Goal: Information Seeking & Learning: Learn about a topic

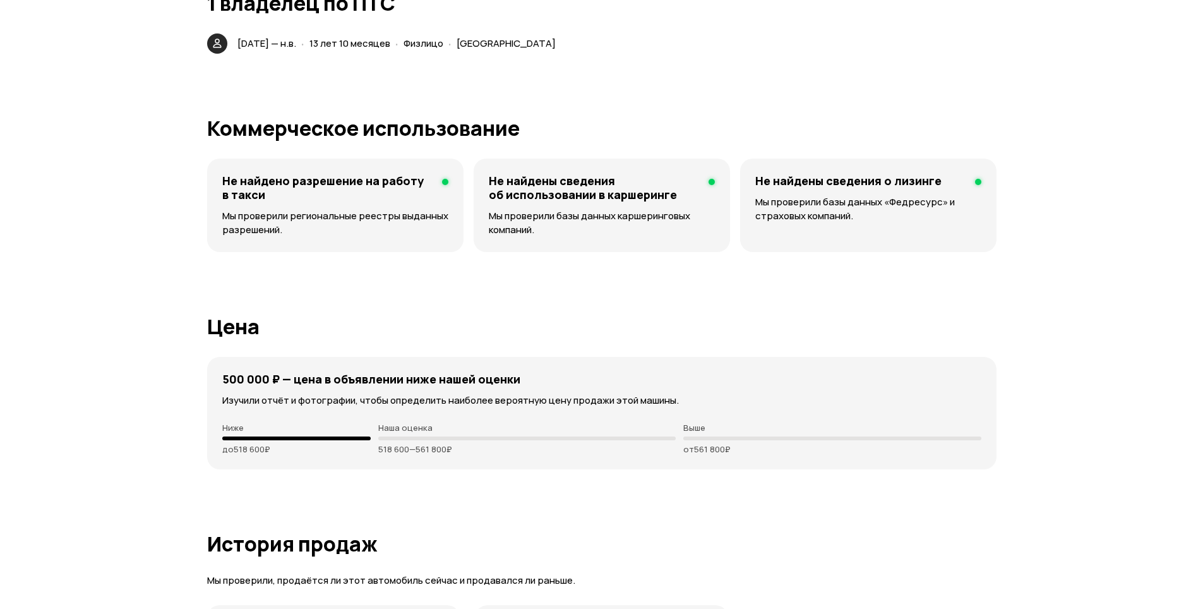
scroll to position [3282, 0]
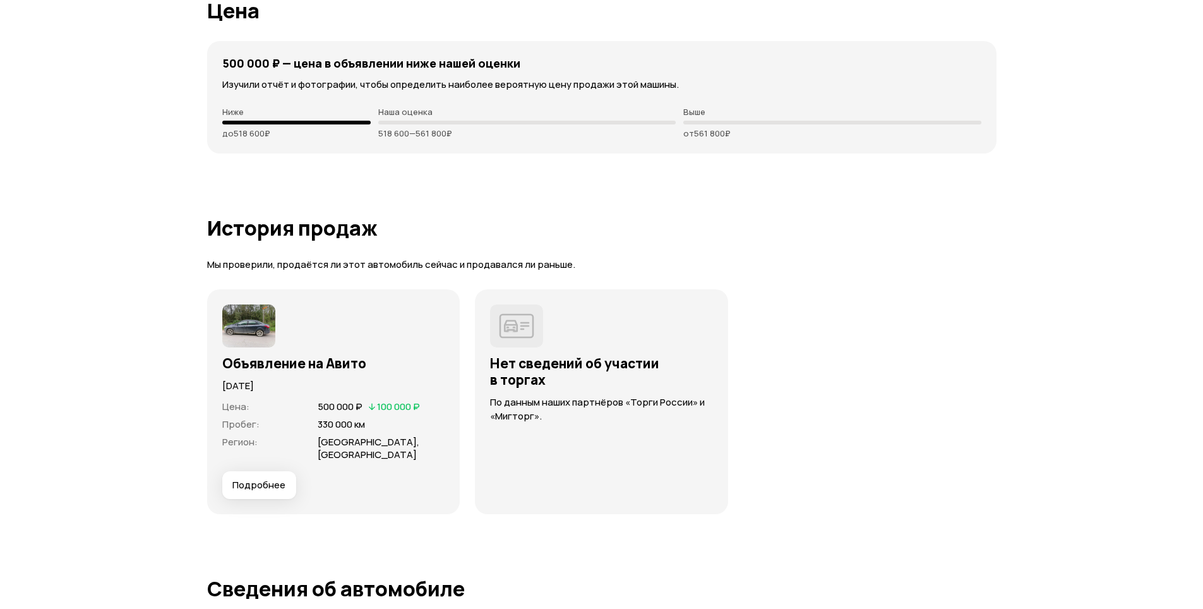
click at [824, 241] on article "История продаж Мы проверили, продаётся ли этот автомобиль сейчас и продавался л…" at bounding box center [601, 365] width 789 height 297
click at [903, 110] on p "Выше" at bounding box center [831, 112] width 297 height 10
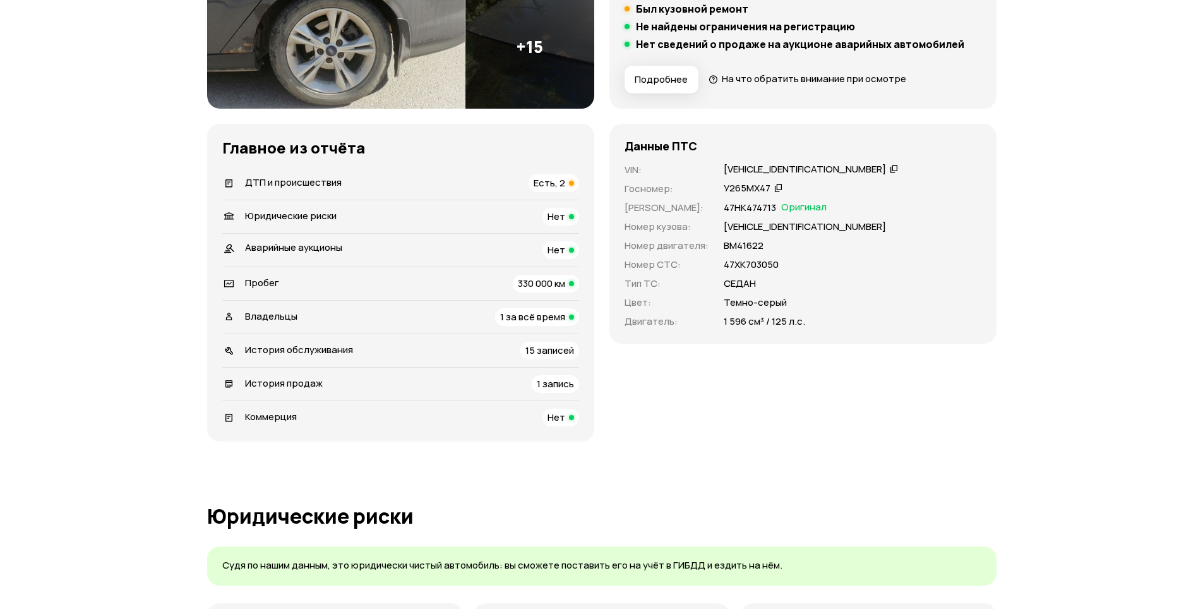
scroll to position [316, 0]
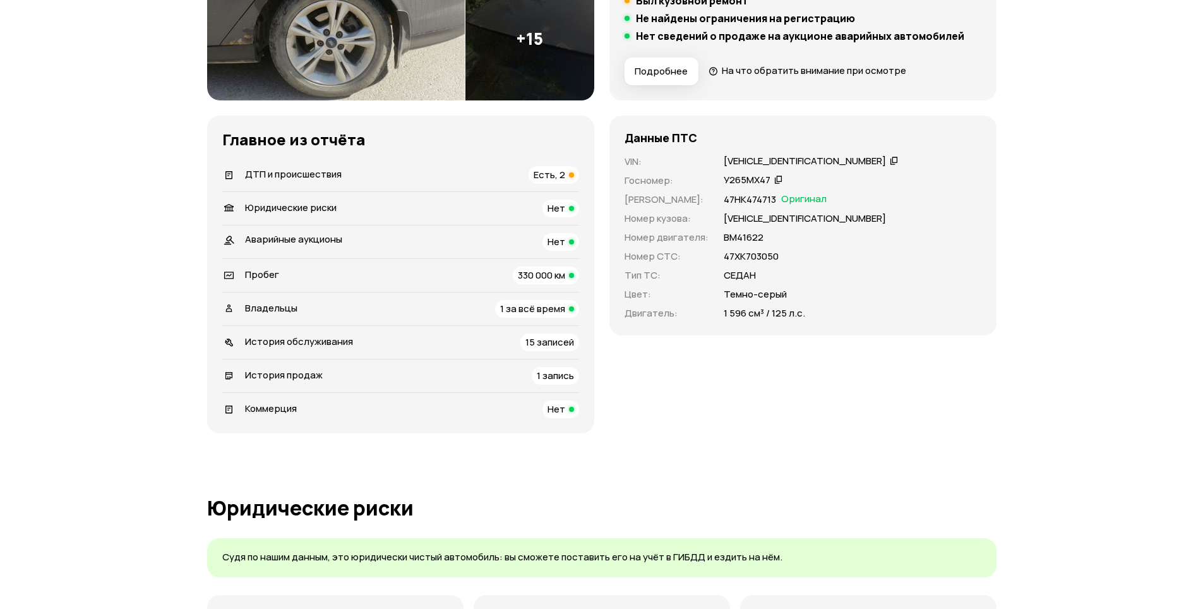
click at [958, 145] on div "Данные ПТС VIN : [VEHICLE_IDENTIFICATION_NUMBER]   Госномер : У265МХ47   Номер …" at bounding box center [802, 226] width 387 height 220
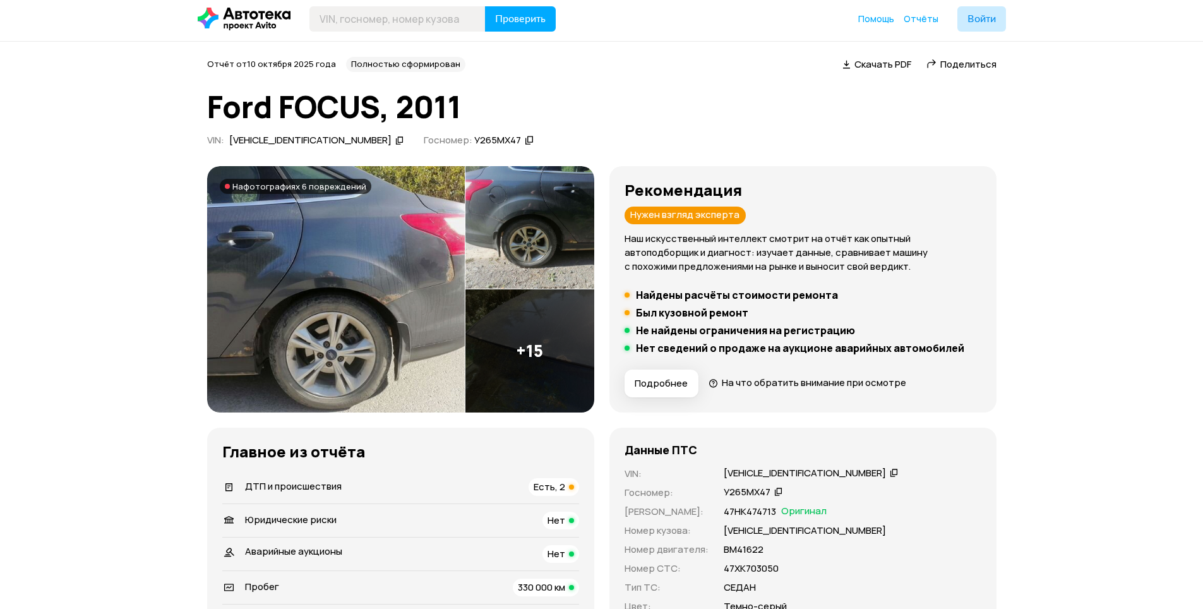
scroll to position [0, 0]
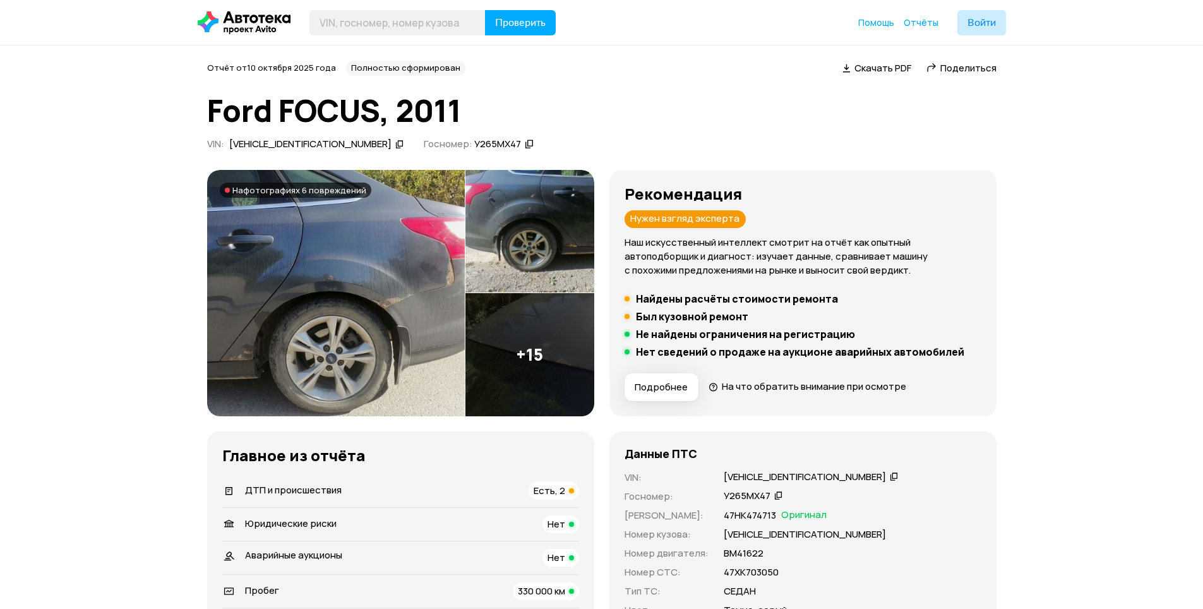
click at [356, 256] on img at bounding box center [336, 293] width 258 height 246
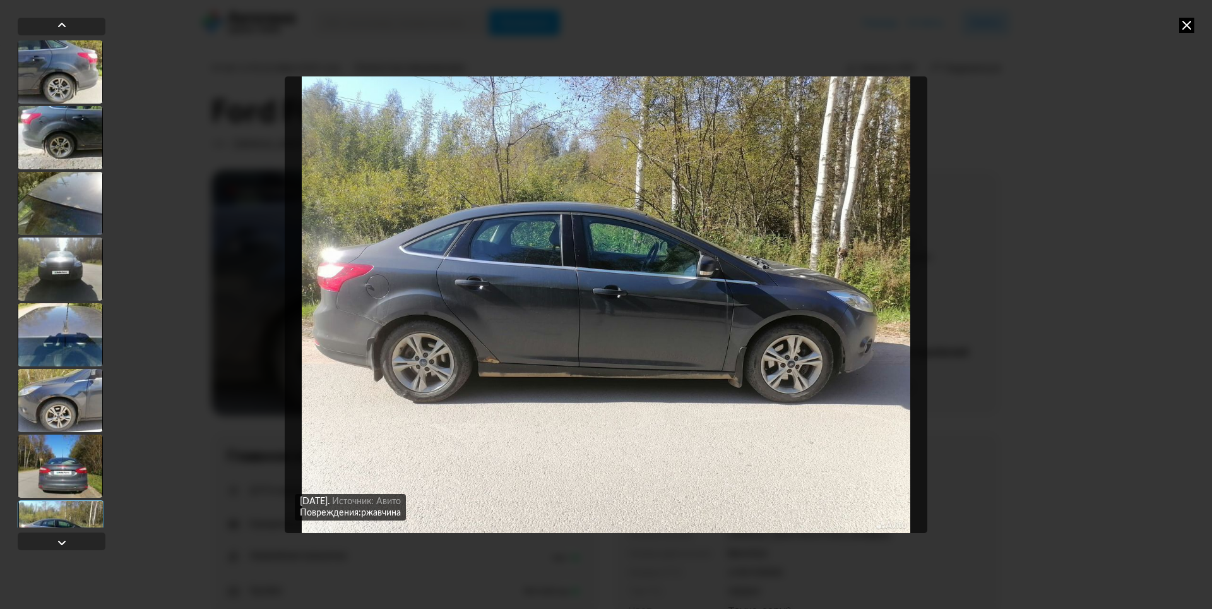
click at [1190, 25] on icon at bounding box center [1186, 25] width 15 height 15
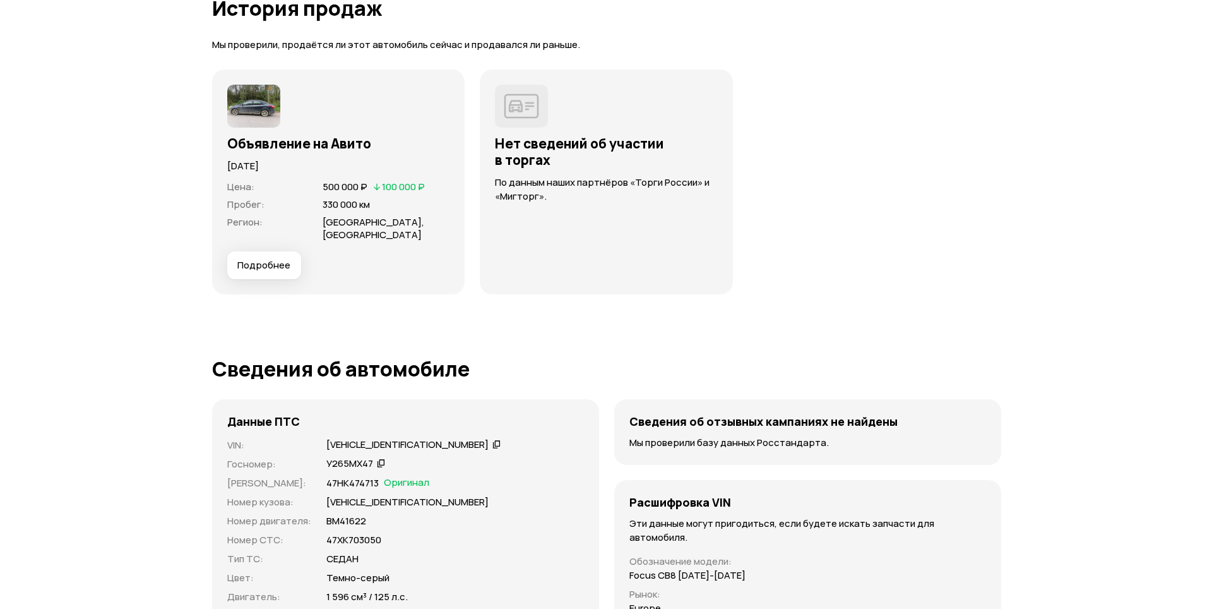
scroll to position [3535, 0]
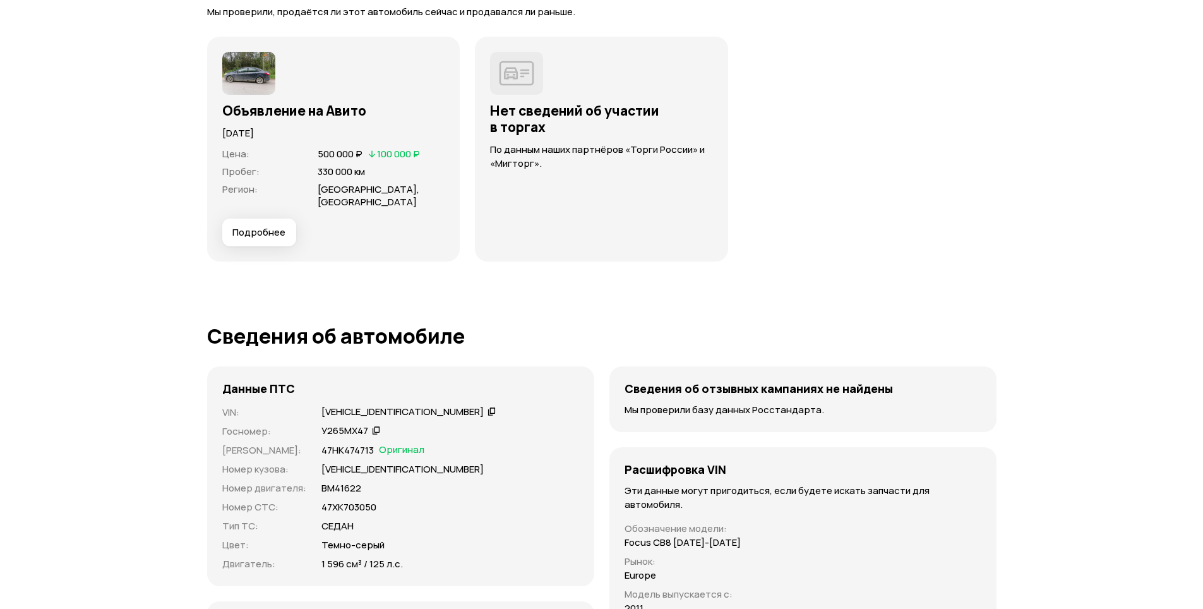
click at [259, 228] on span "Подробнее" at bounding box center [258, 232] width 53 height 13
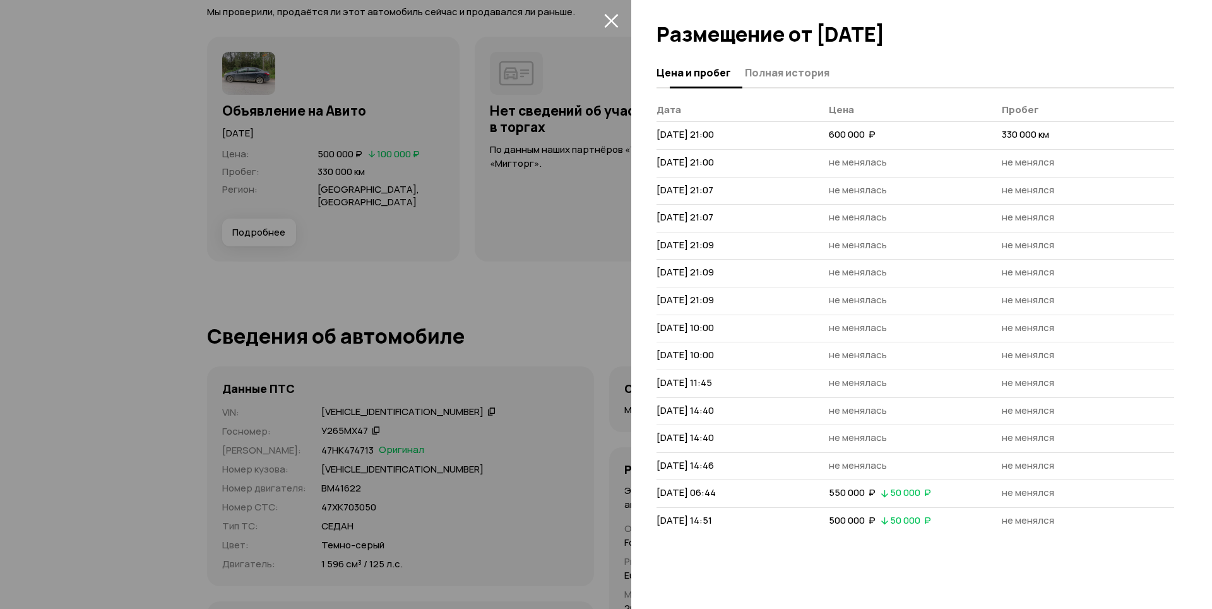
click at [776, 76] on span "Полная история" at bounding box center [787, 72] width 85 height 13
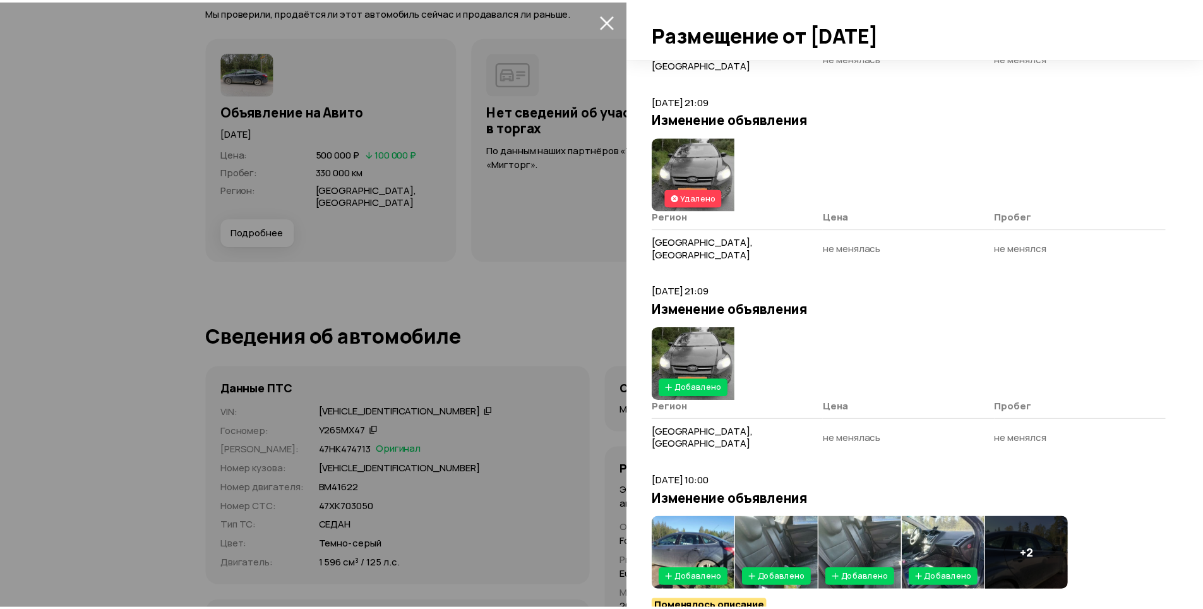
scroll to position [1010, 0]
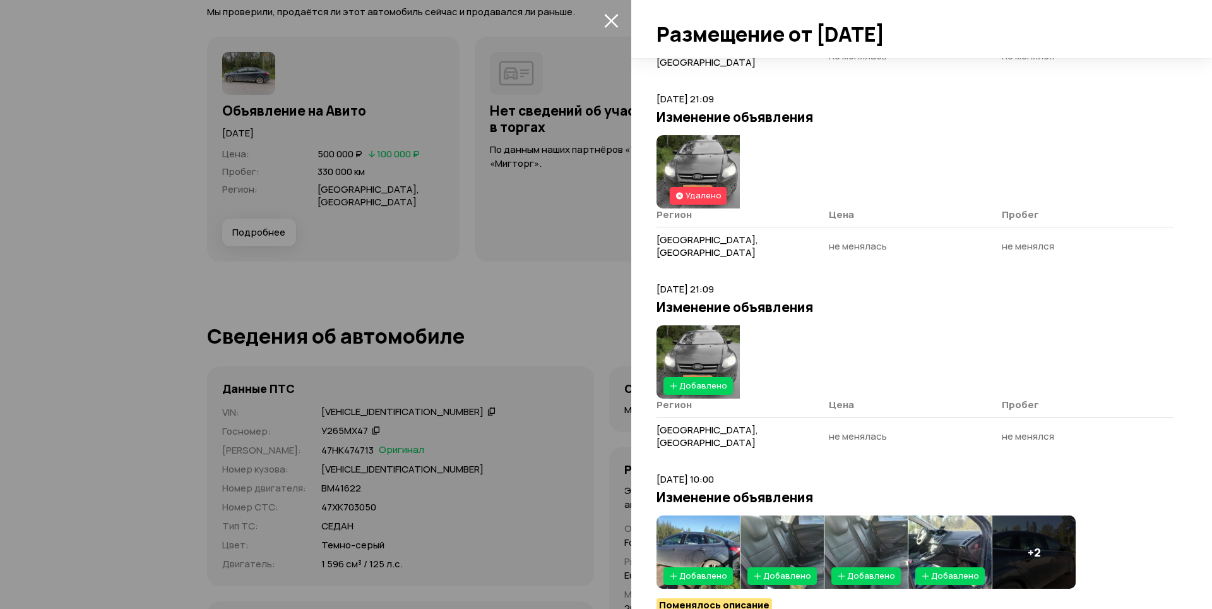
click at [612, 28] on button "закрыть" at bounding box center [611, 20] width 20 height 20
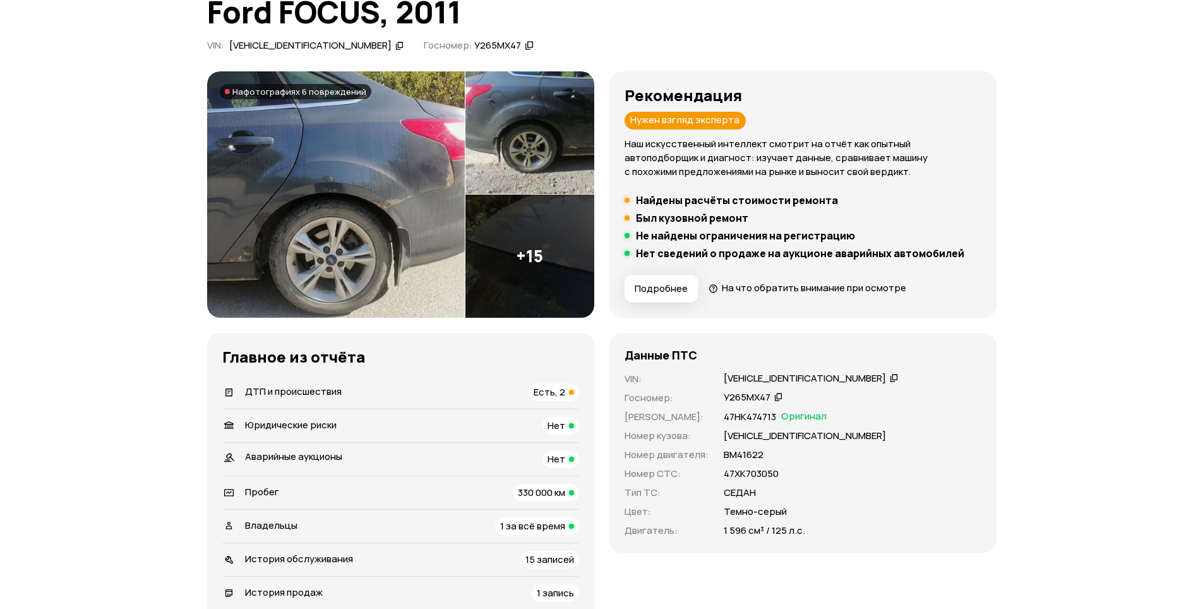
scroll to position [126, 0]
